Goal: Task Accomplishment & Management: Manage account settings

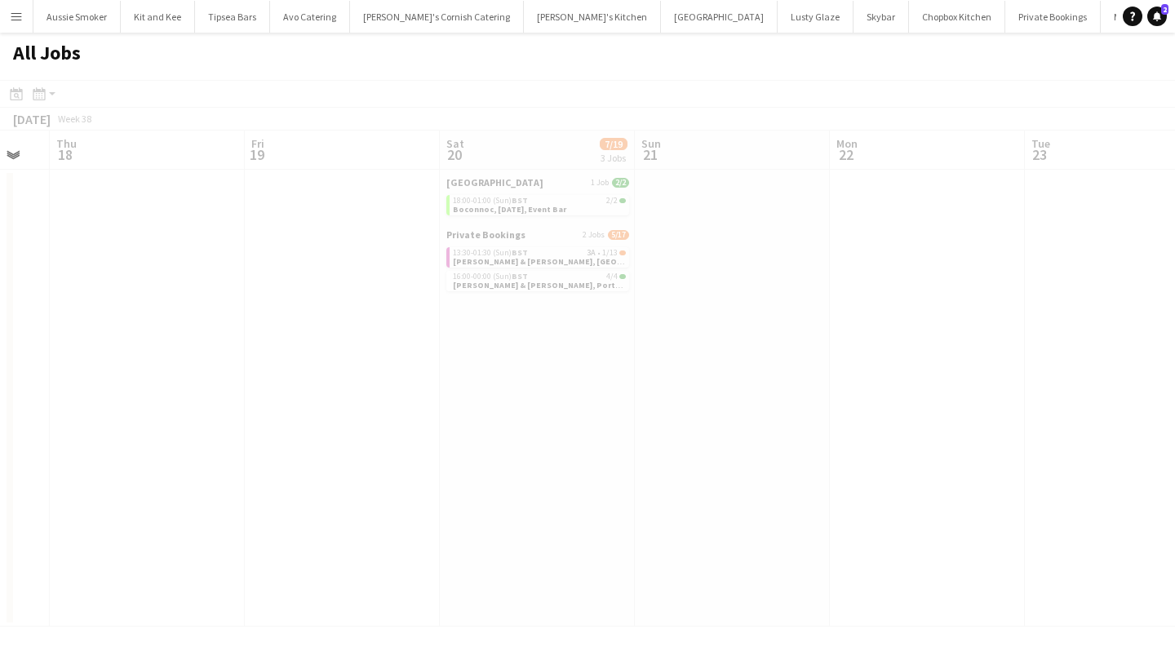
scroll to position [0, 866]
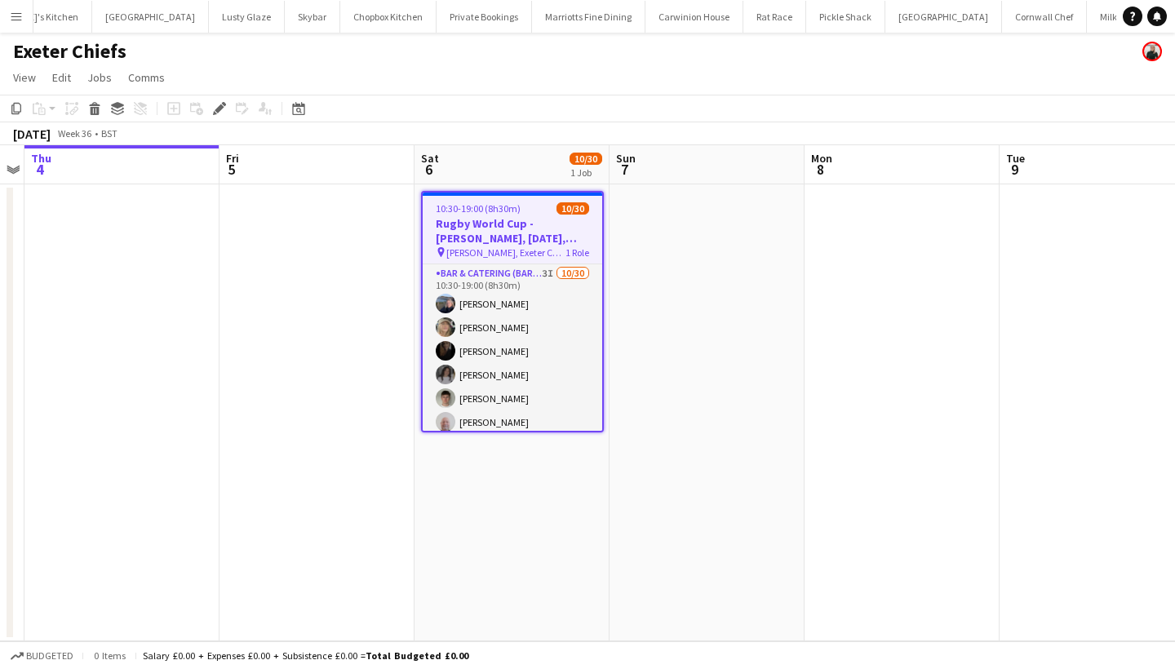
scroll to position [0, 574]
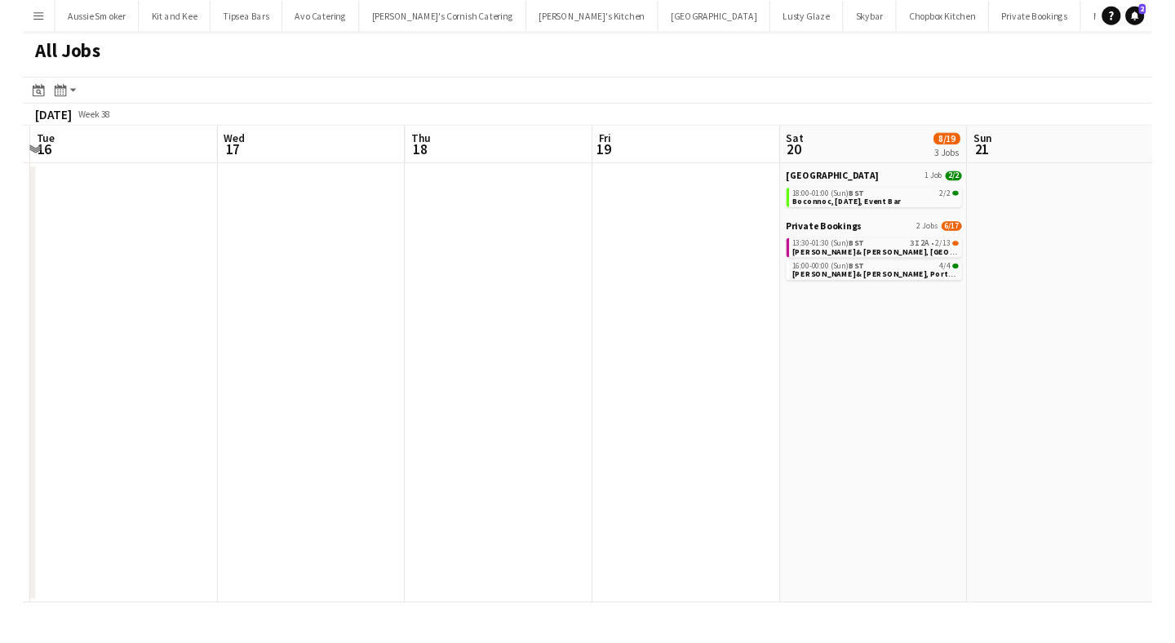
scroll to position [0, 653]
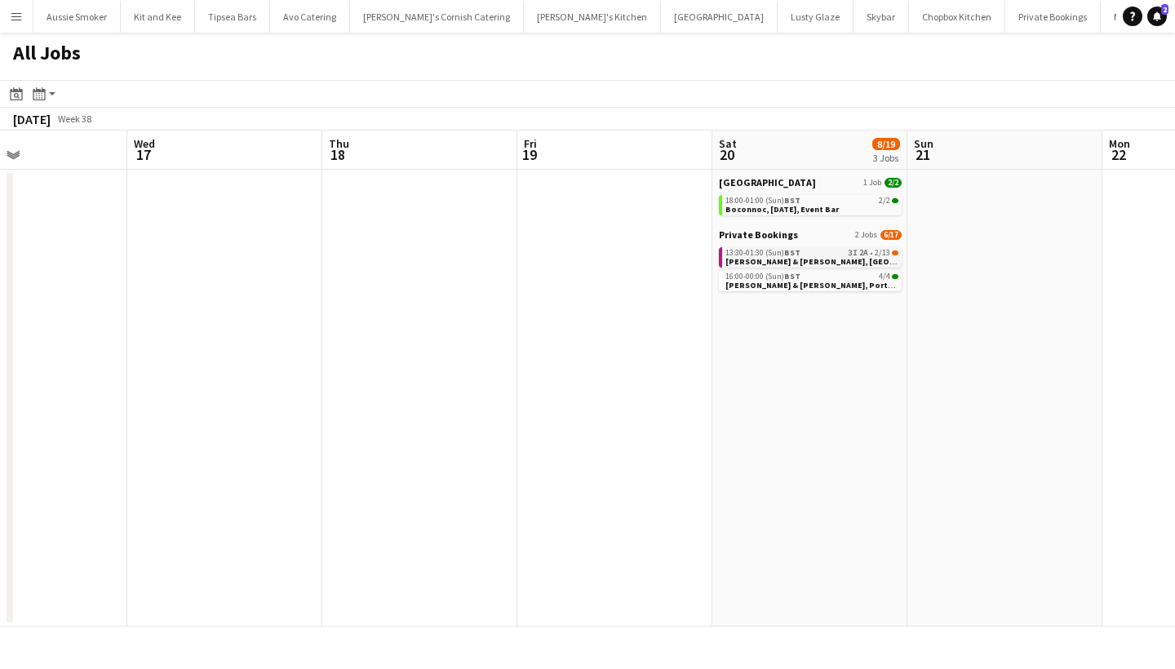
click at [805, 262] on span "Tom & Arabella, East Pennard, 20th September" at bounding box center [853, 261] width 256 height 11
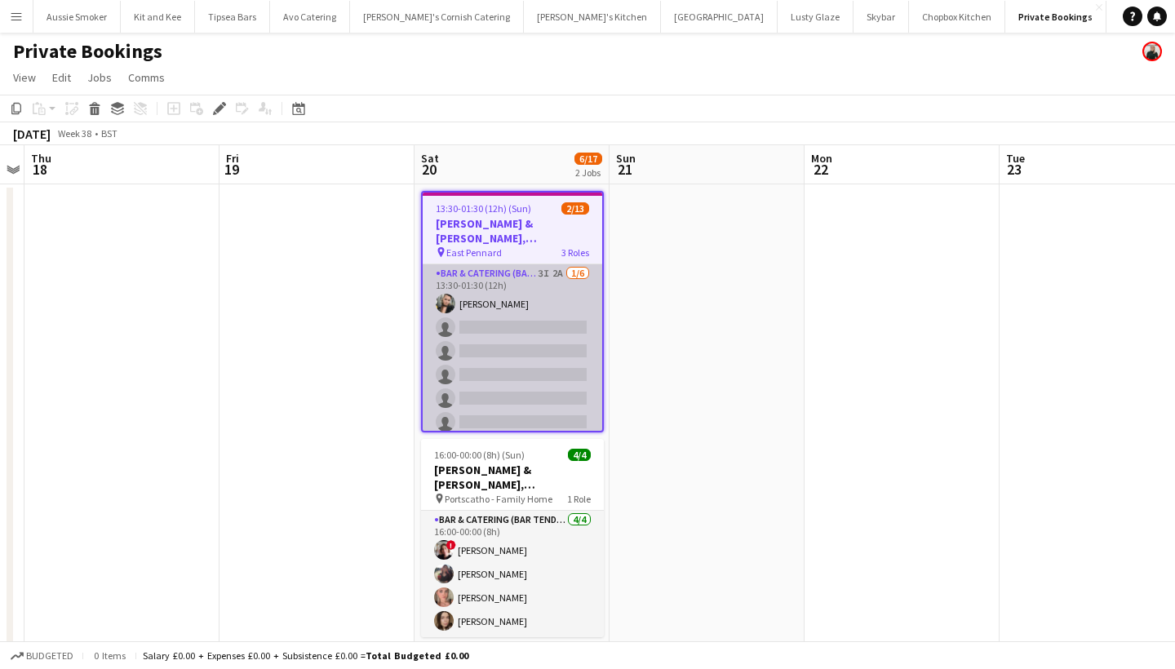
click at [500, 384] on app-card-role "Bar & Catering (Bar Tender) 3I 2A 1/6 13:30-01:30 (12h) Lucy Forbes single-neut…" at bounding box center [513, 351] width 180 height 174
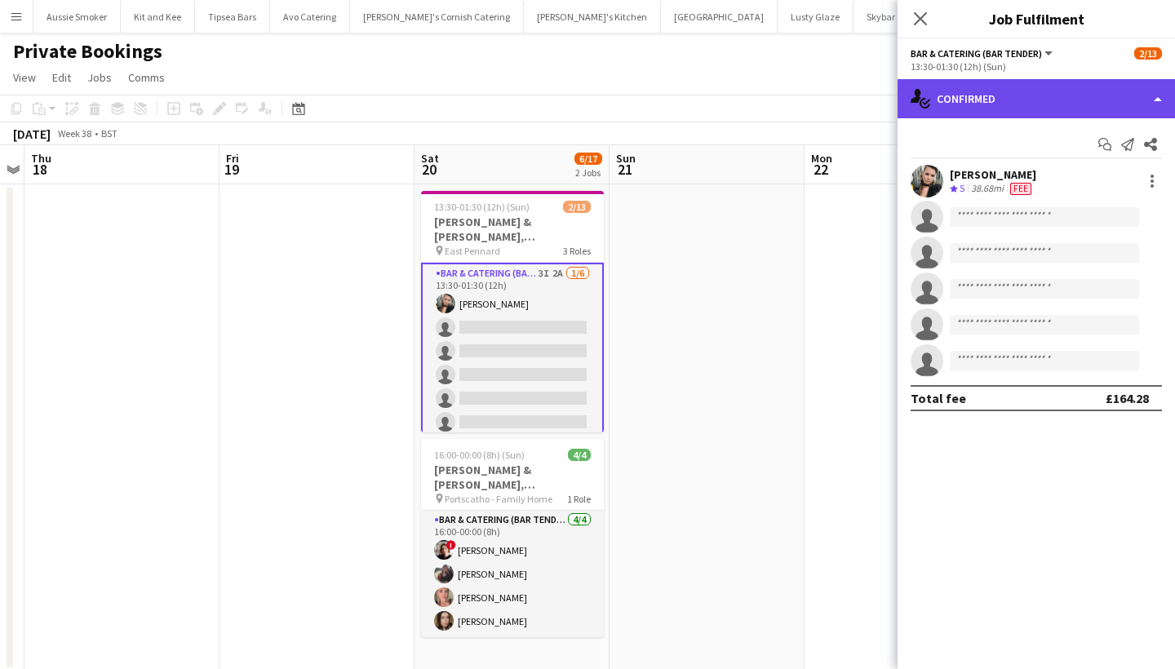
click at [1033, 104] on div "single-neutral-actions-check-2 Confirmed" at bounding box center [1036, 98] width 277 height 39
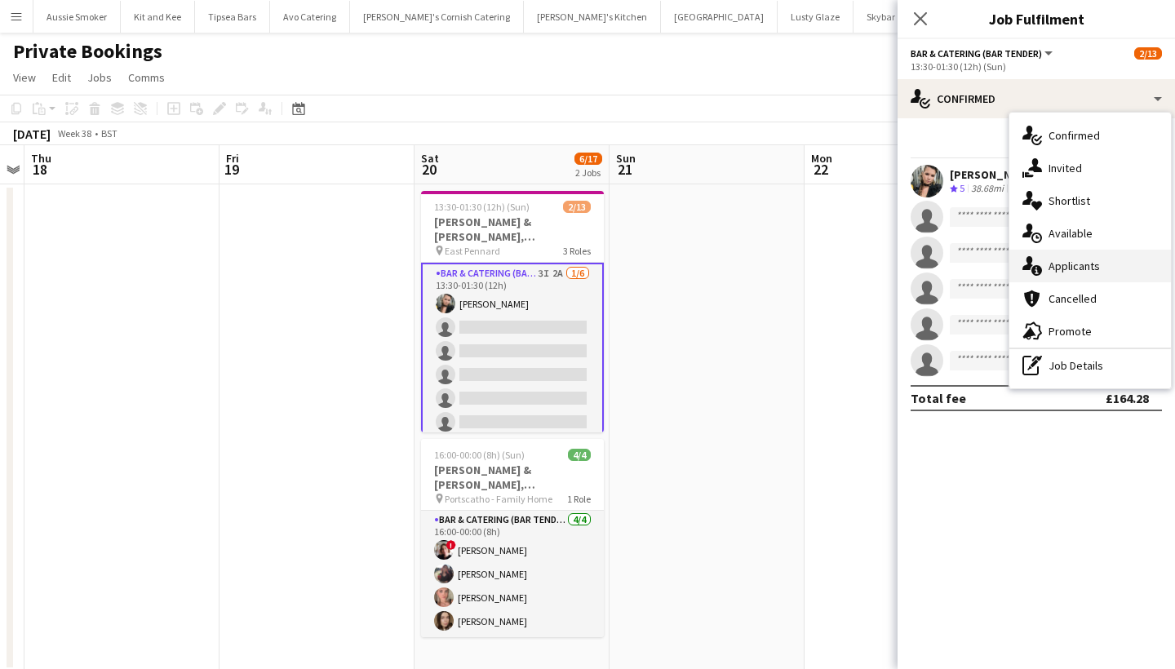
click at [1067, 271] on span "Applicants" at bounding box center [1074, 266] width 51 height 15
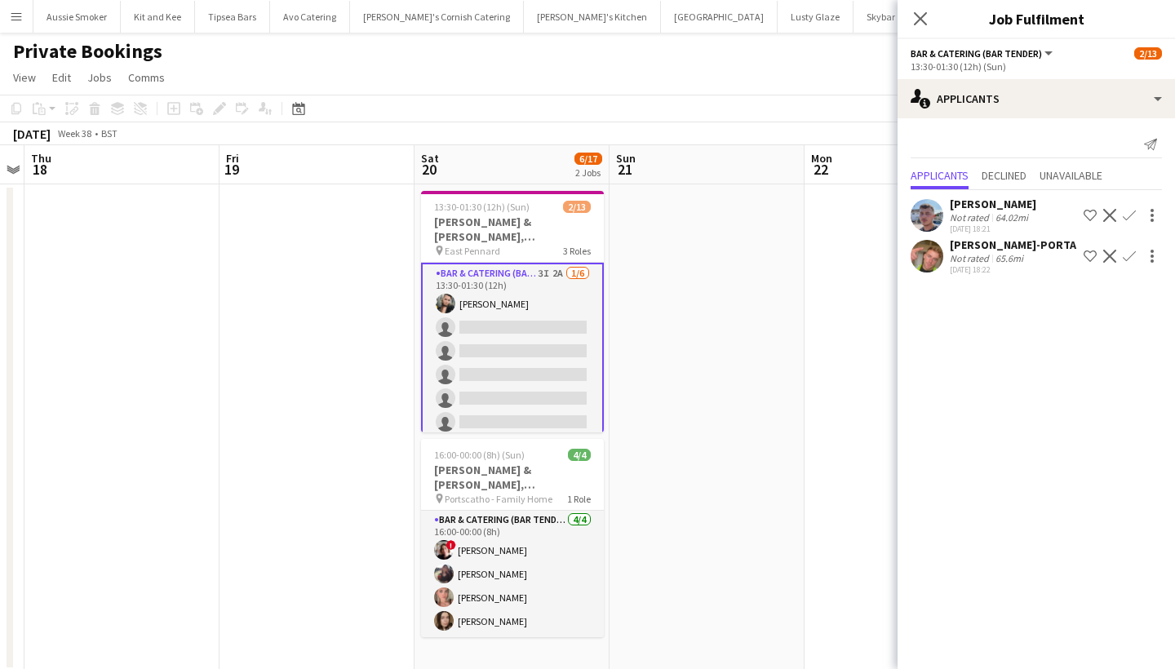
click at [1129, 212] on app-icon "Confirm" at bounding box center [1129, 215] width 13 height 13
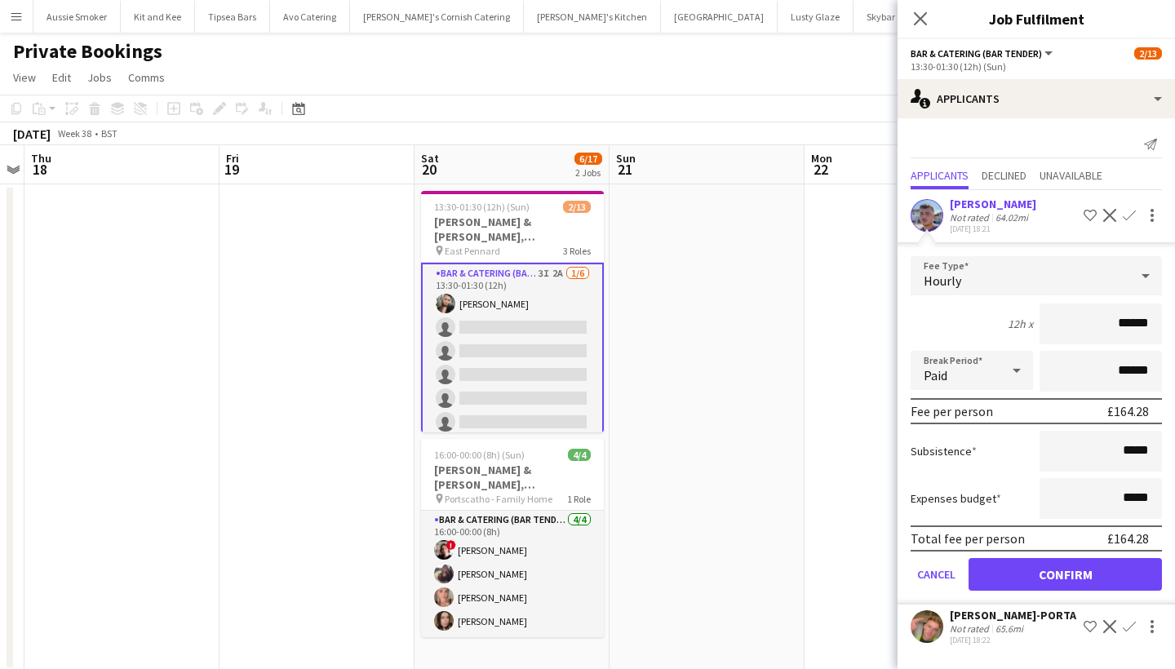
type input "******"
click at [994, 199] on div "Jack Bellamy" at bounding box center [993, 204] width 86 height 15
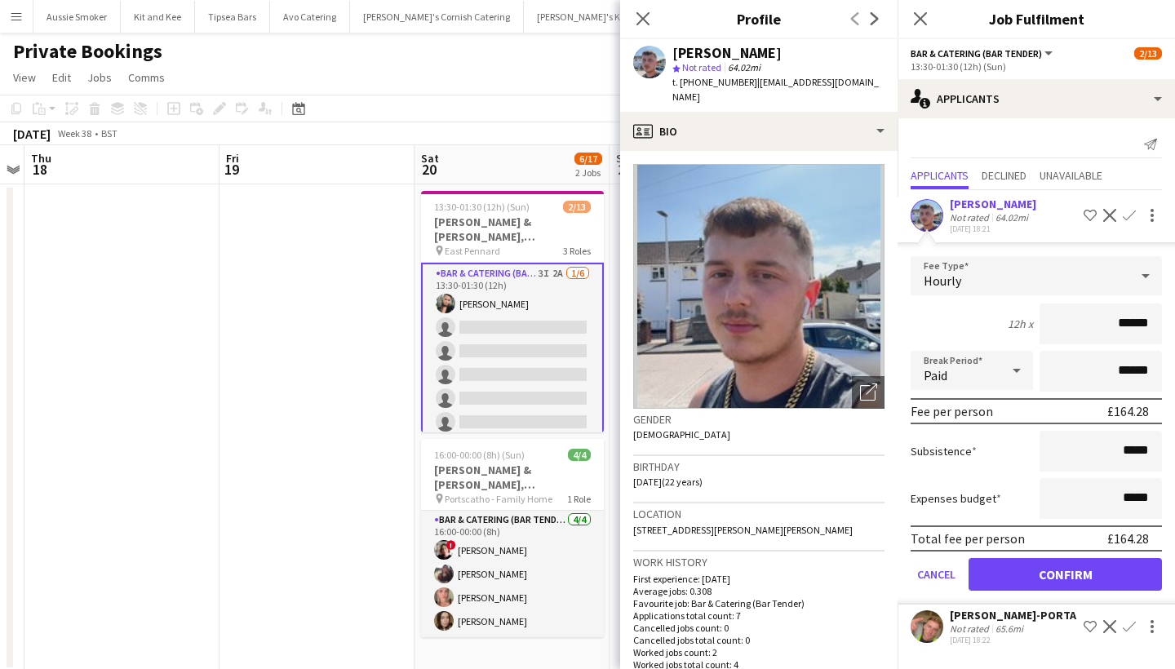
click at [1074, 570] on button "Confirm" at bounding box center [1065, 574] width 193 height 33
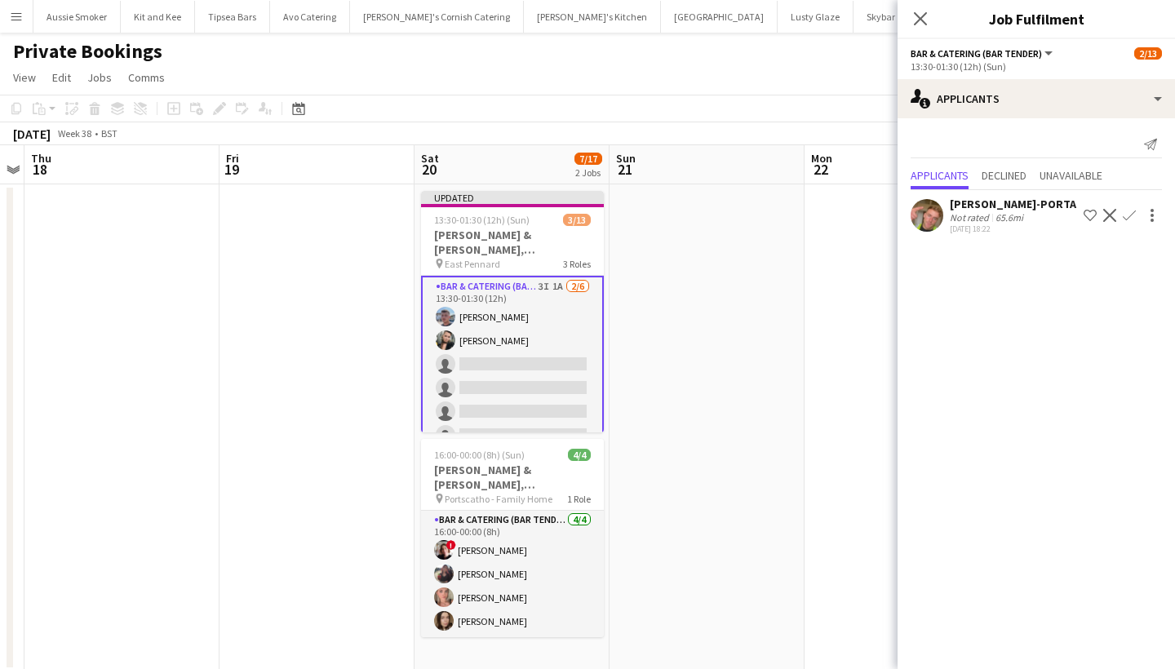
click at [1043, 202] on div "LOGAN DELLA-PORTA" at bounding box center [1013, 204] width 126 height 15
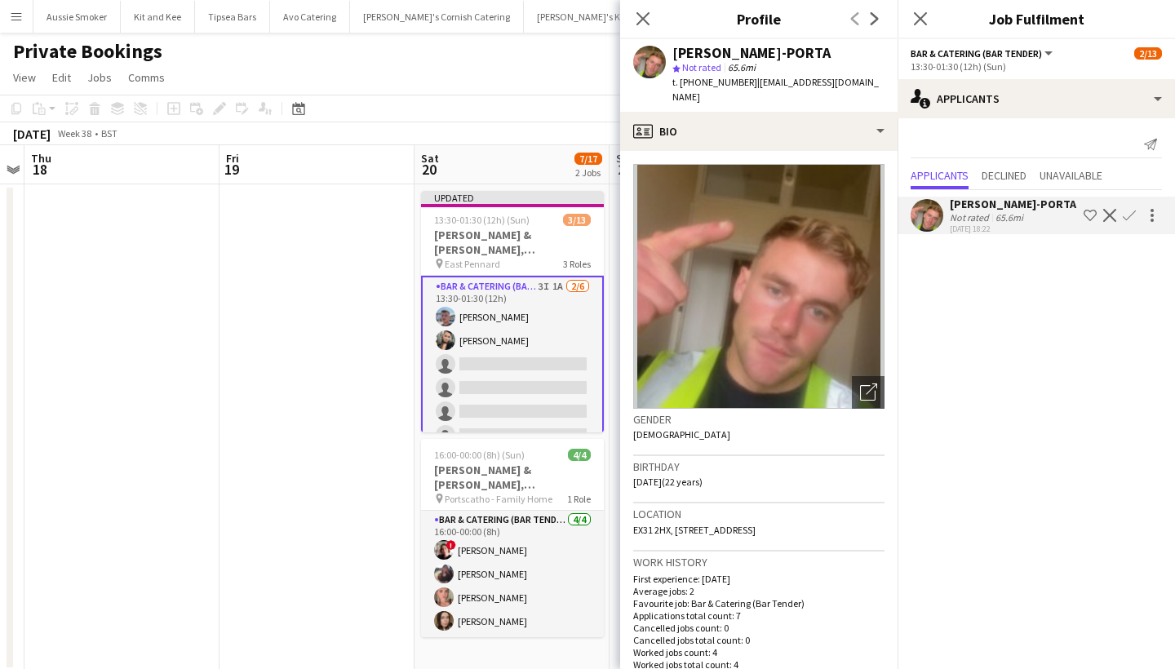
click at [1132, 215] on app-icon "Confirm" at bounding box center [1129, 215] width 13 height 13
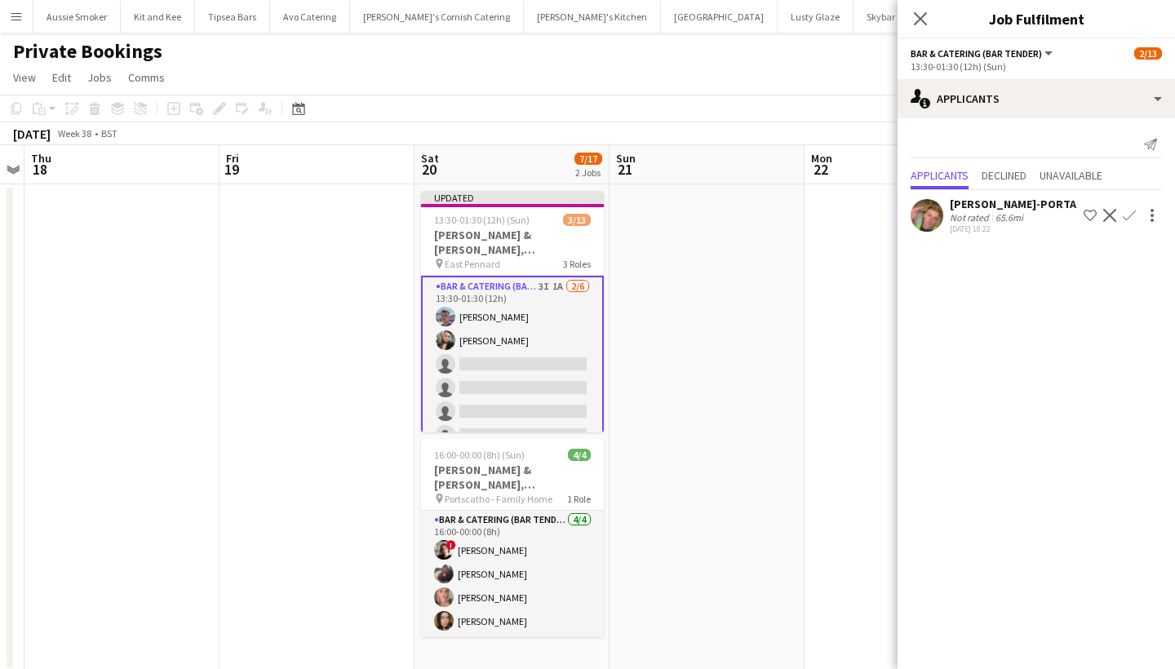
click at [1132, 215] on app-icon "Confirm" at bounding box center [1129, 215] width 13 height 13
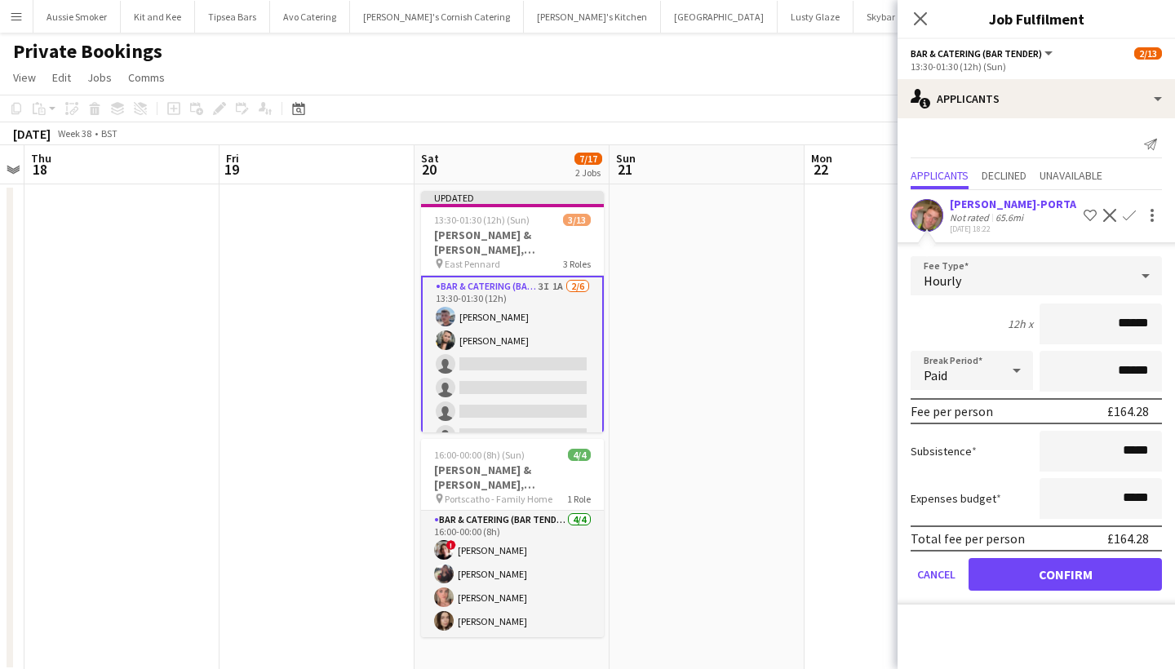
type input "******"
click at [1059, 580] on button "Confirm" at bounding box center [1065, 574] width 193 height 33
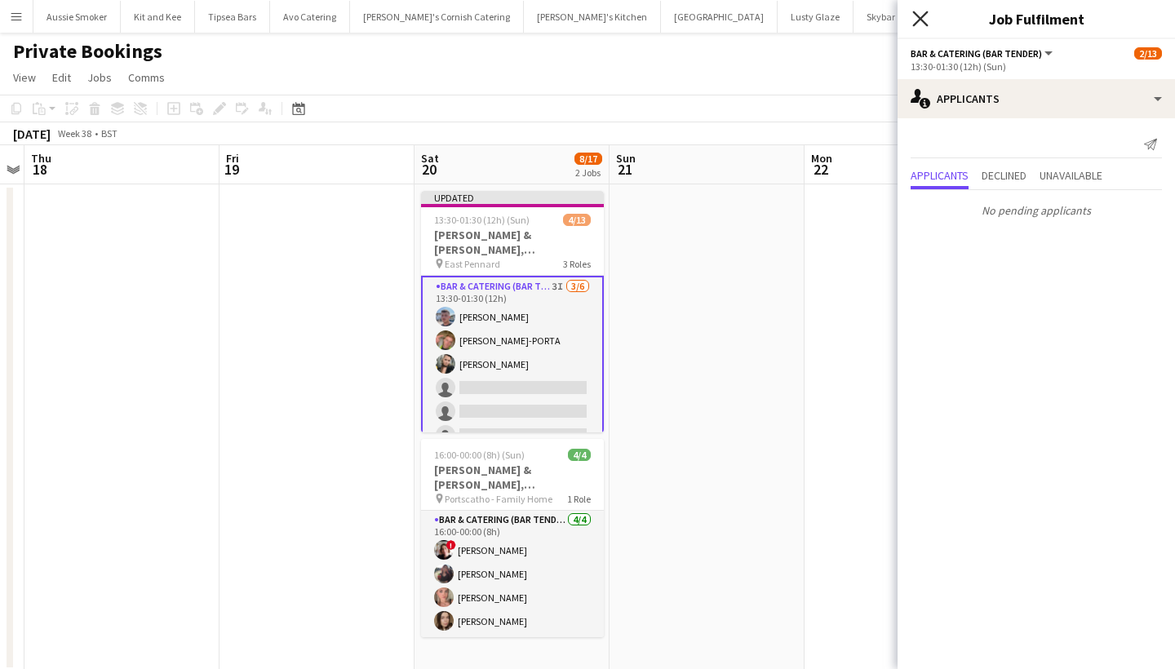
click at [916, 20] on icon "Close pop-in" at bounding box center [920, 19] width 16 height 16
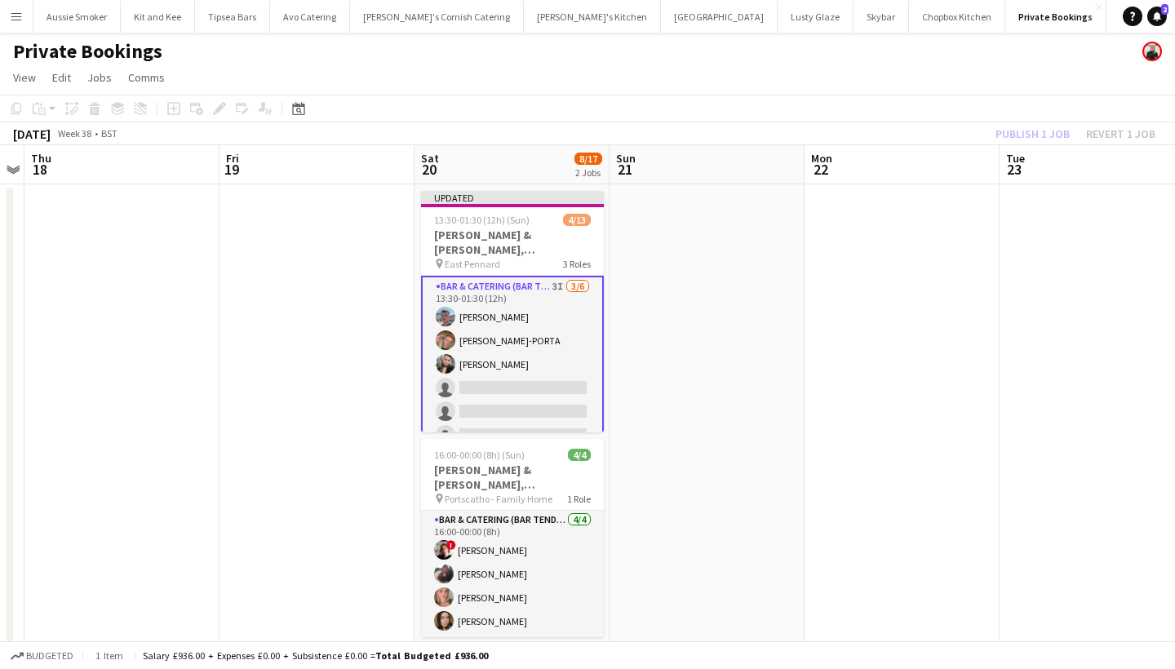
click at [1035, 131] on div "Publish 1 job Revert 1 job" at bounding box center [1075, 133] width 199 height 21
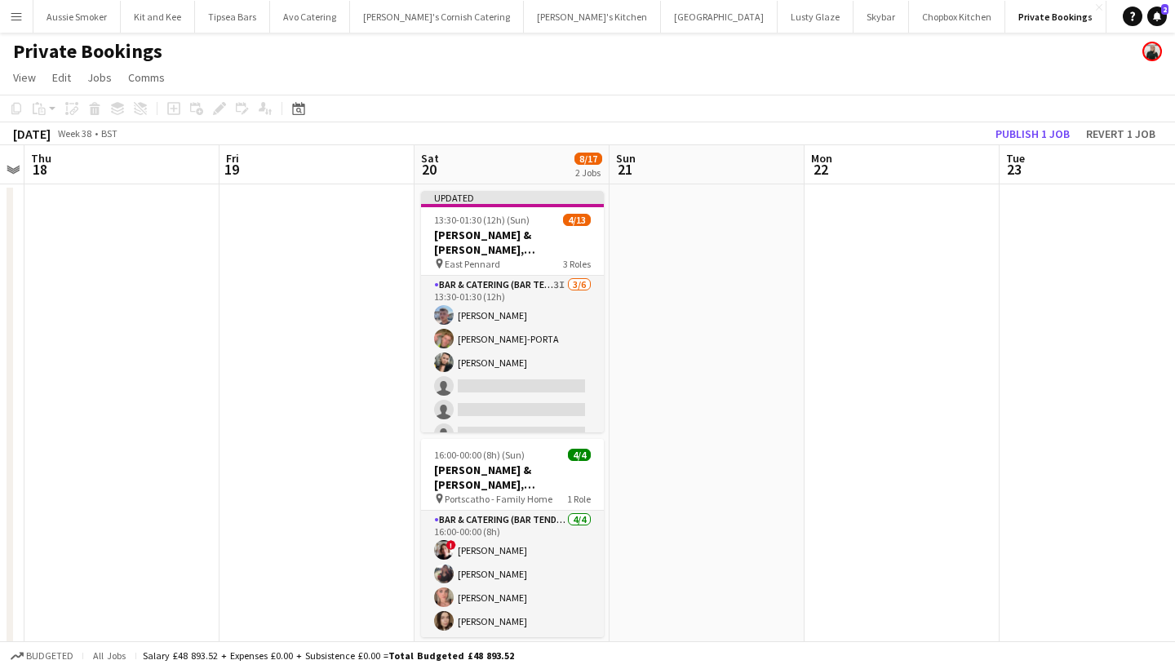
click at [1035, 131] on button "Publish 1 job" at bounding box center [1032, 133] width 87 height 21
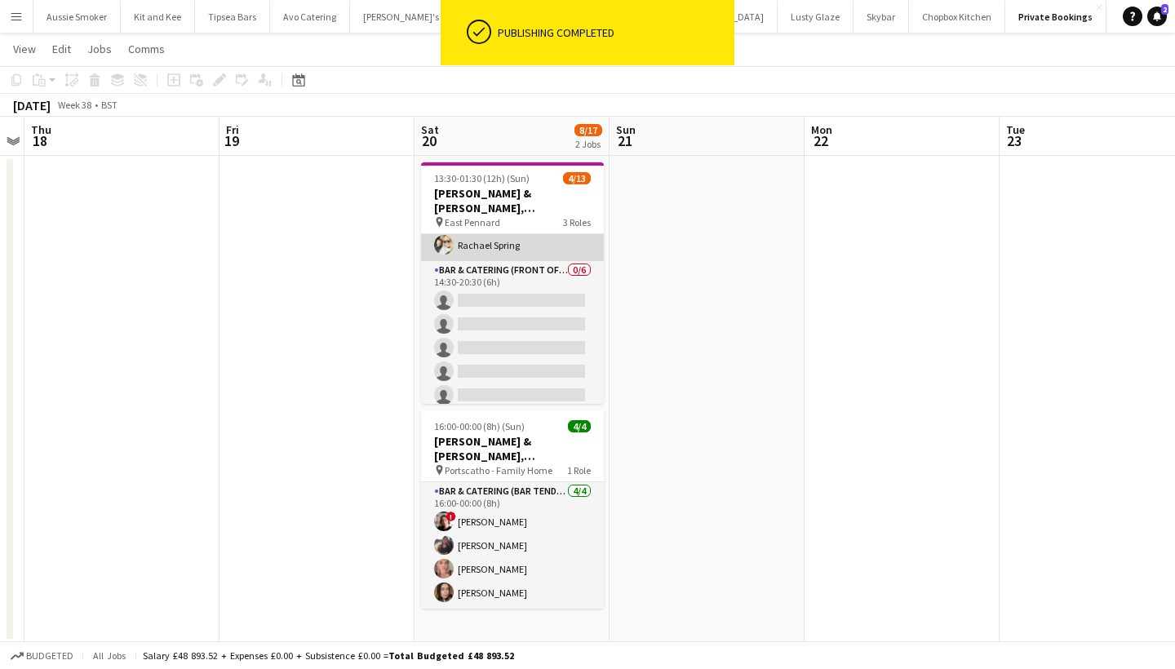
scroll to position [224, 0]
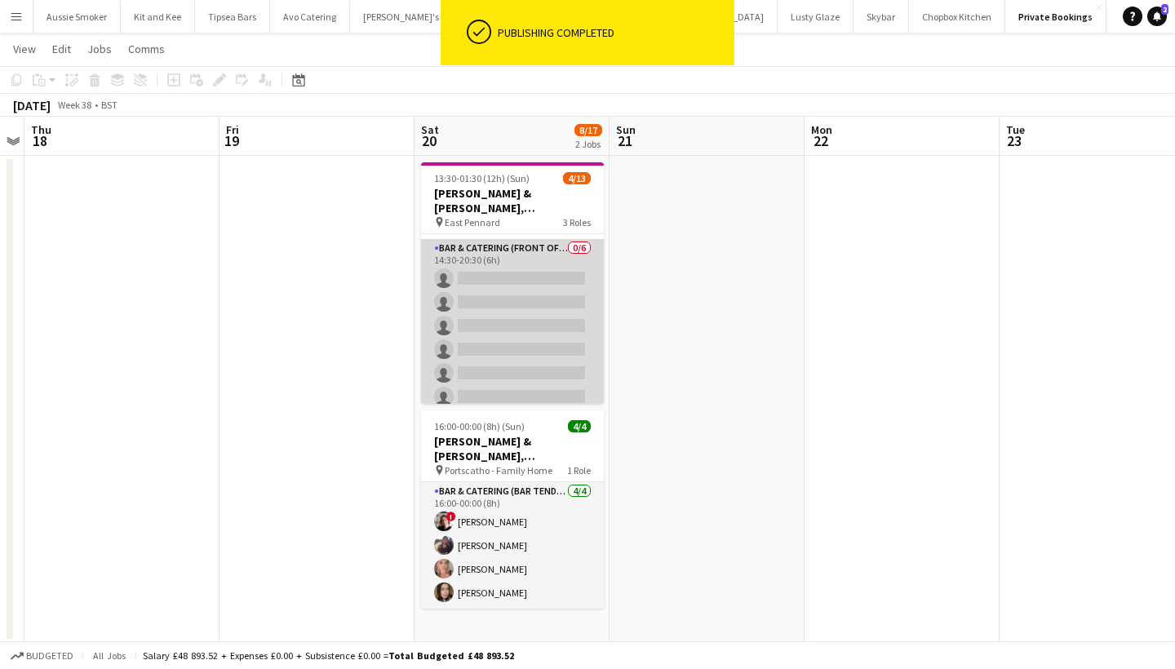
click at [547, 337] on app-card-role "Bar & Catering (Front of House) 0/6 14:30-20:30 (6h) single-neutral-actions sin…" at bounding box center [512, 326] width 183 height 174
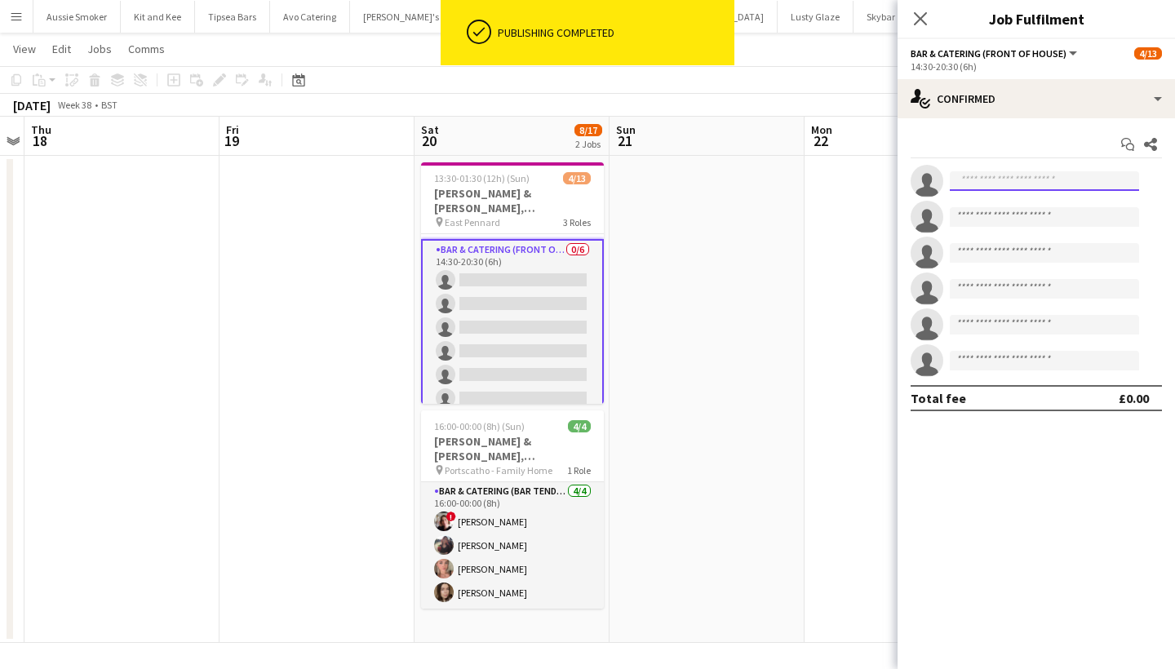
click at [1000, 178] on input at bounding box center [1044, 181] width 189 height 20
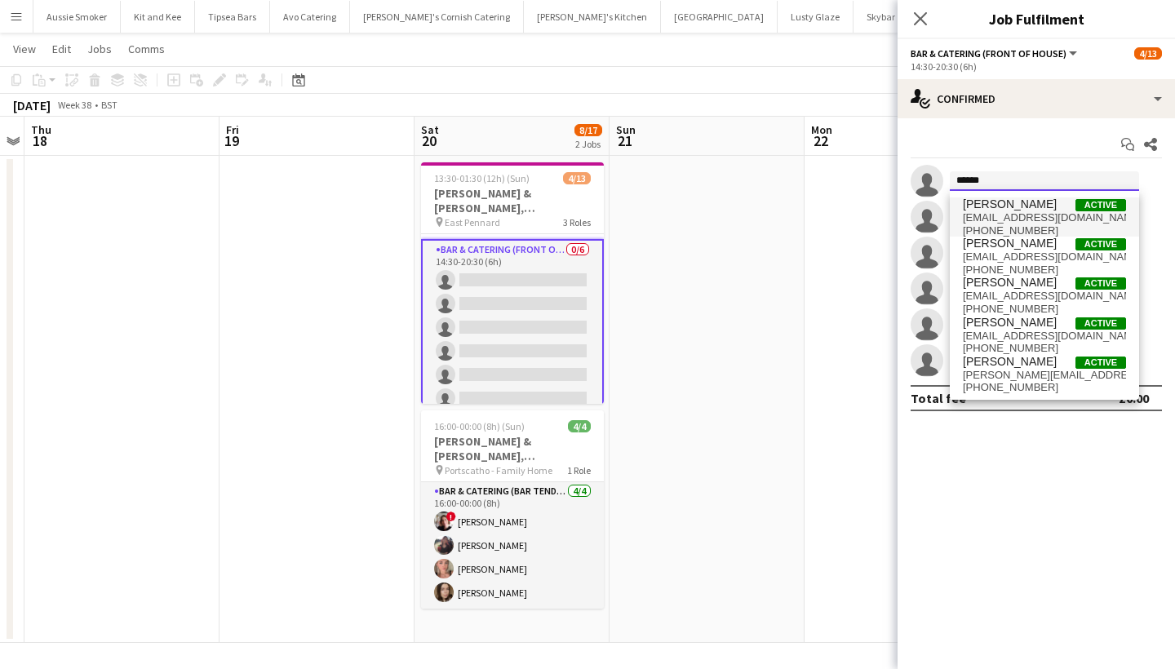
type input "******"
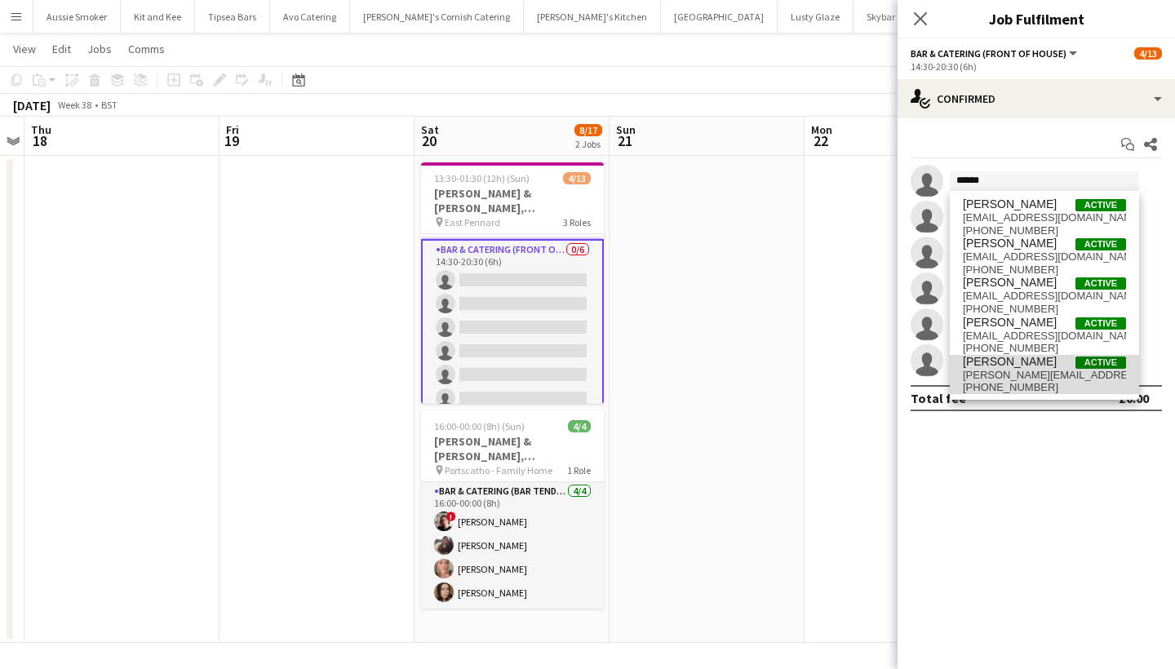
drag, startPoint x: 1010, startPoint y: 209, endPoint x: 1021, endPoint y: 374, distance: 165.2
click at [1021, 374] on span "tom.tingley@me.com" at bounding box center [1044, 375] width 163 height 13
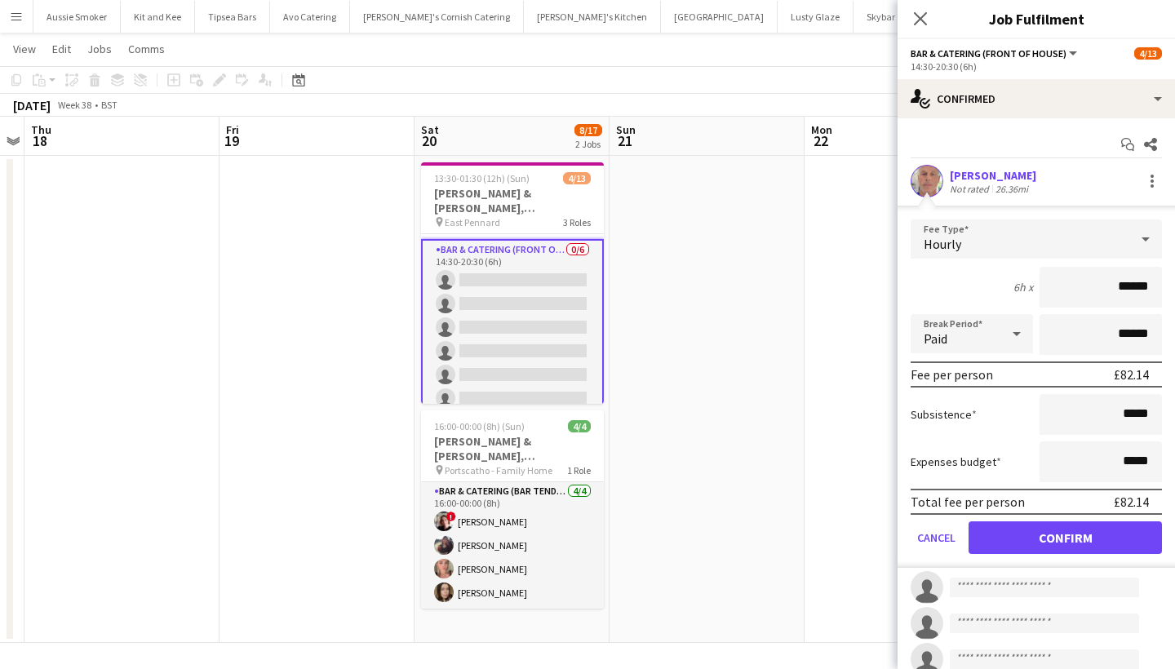
type input "******"
click at [1032, 548] on button "Confirm" at bounding box center [1065, 537] width 193 height 33
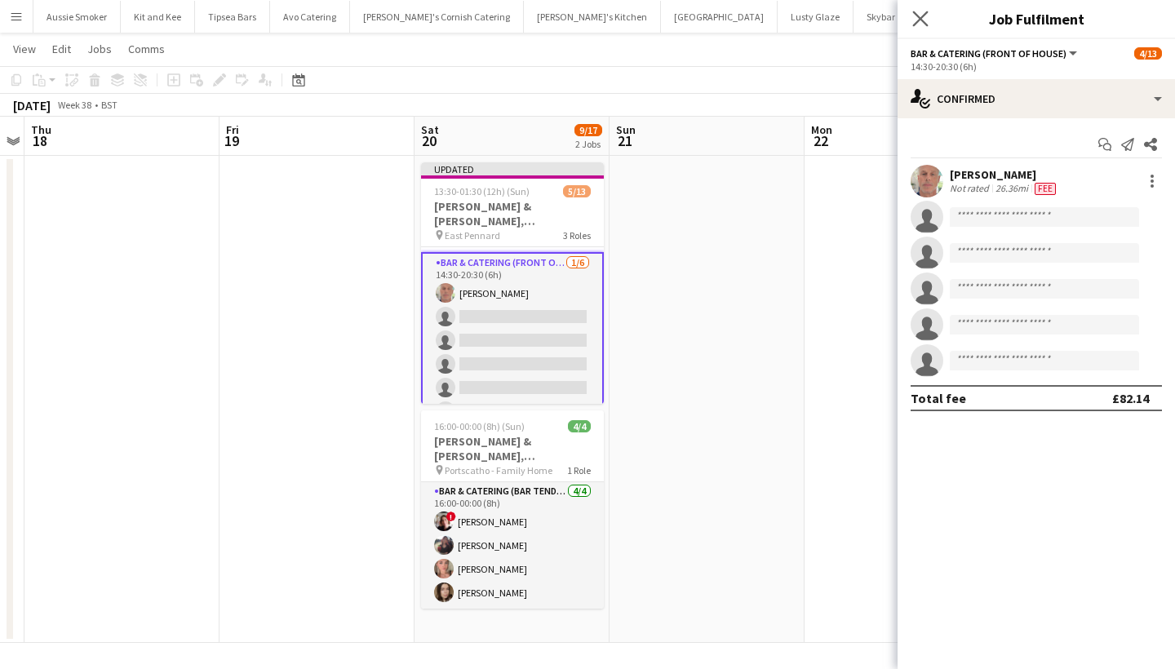
click at [917, 8] on app-icon "Close pop-in" at bounding box center [921, 19] width 24 height 24
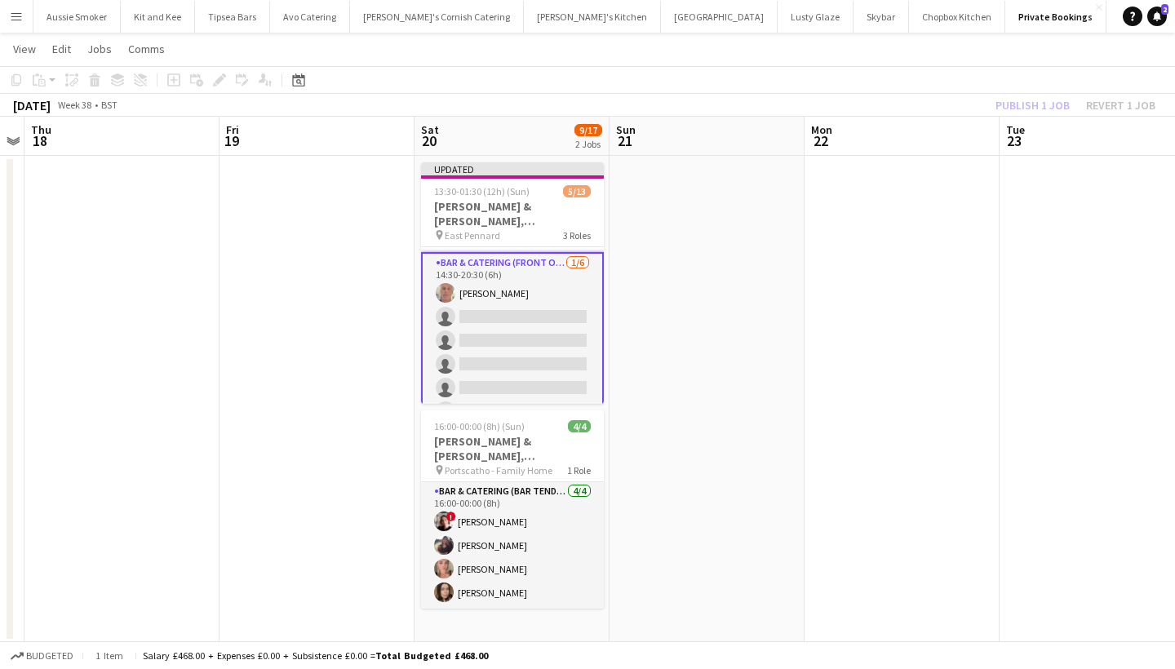
click at [1031, 104] on div "Publish 1 job Revert 1 job" at bounding box center [1075, 105] width 199 height 21
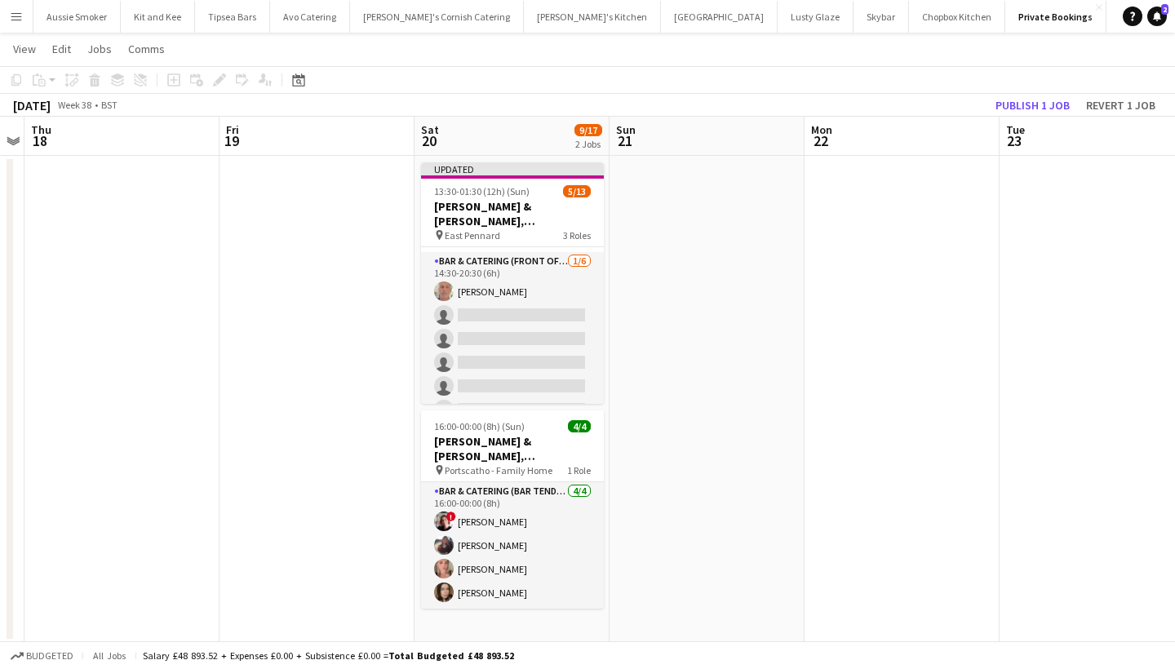
click at [1031, 104] on button "Publish 1 job" at bounding box center [1032, 105] width 87 height 21
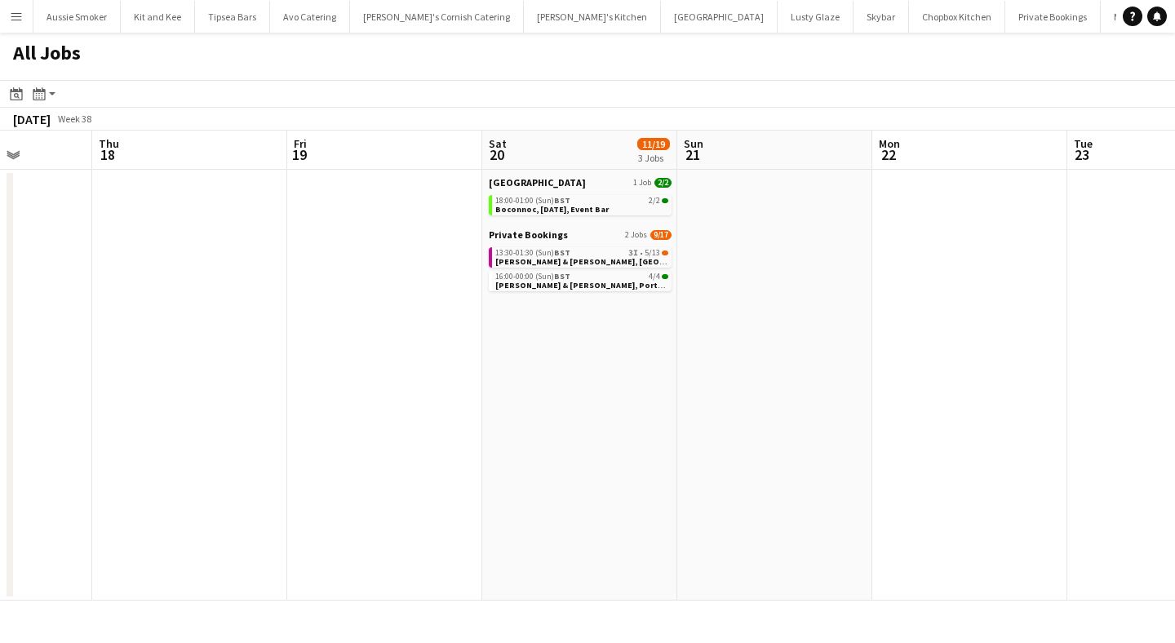
scroll to position [0, 497]
click at [14, 18] on app-icon "Menu" at bounding box center [16, 16] width 13 height 13
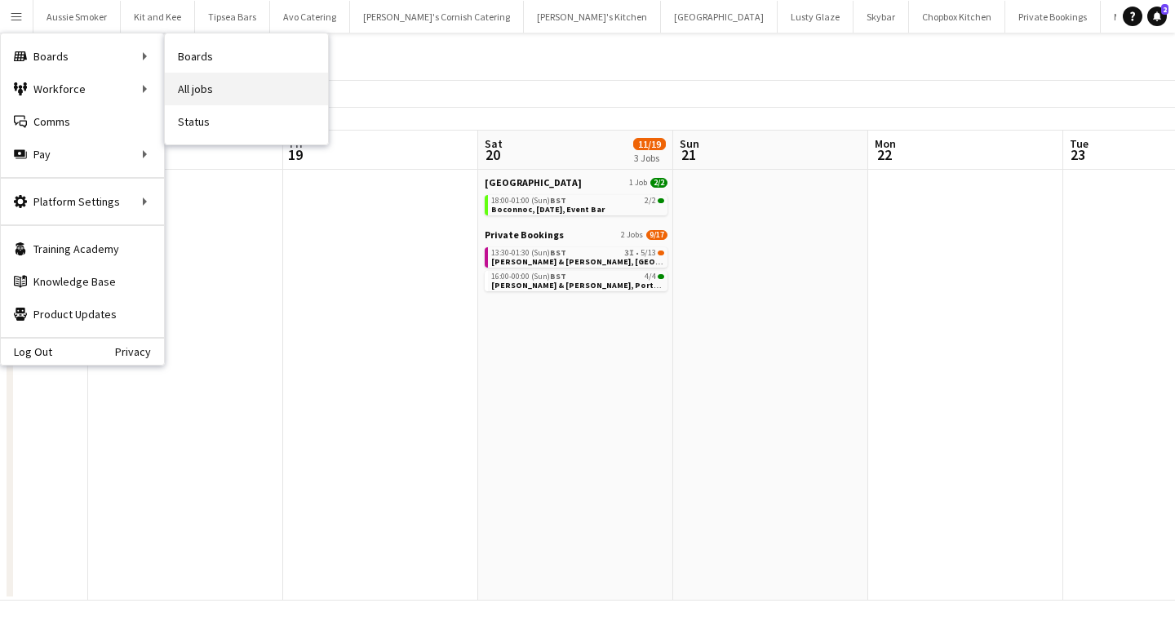
click at [209, 91] on link "All jobs" at bounding box center [246, 89] width 163 height 33
